Goal: Information Seeking & Learning: Learn about a topic

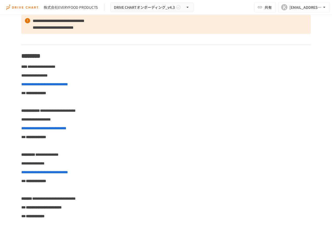
scroll to position [181, 0]
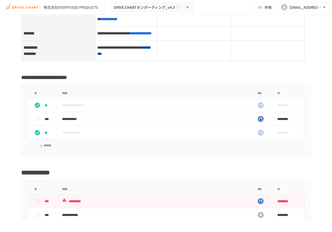
scroll to position [2183, 0]
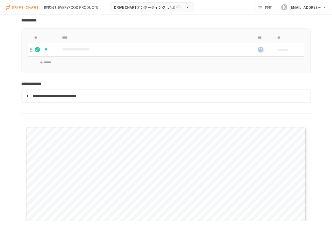
scroll to position [551, 0]
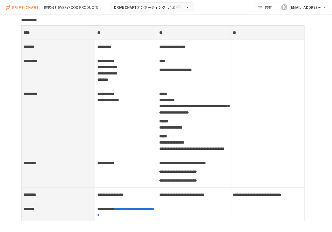
scroll to position [1995, 0]
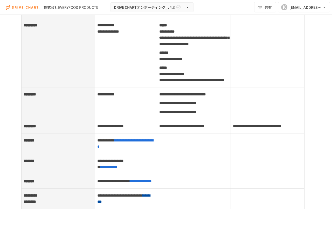
scroll to position [2046, 0]
